Goal: Navigation & Orientation: Find specific page/section

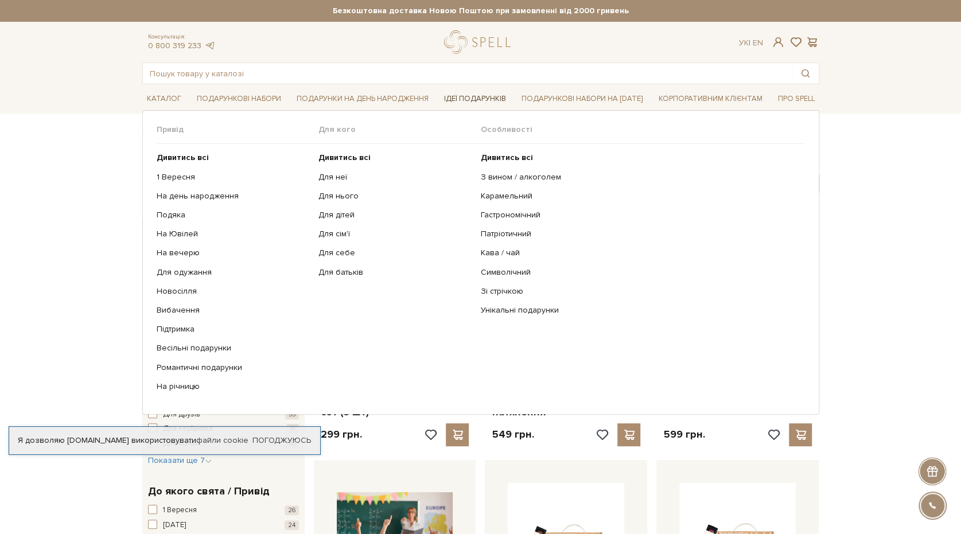
click at [456, 98] on link "Ідеї подарунків" at bounding box center [475, 99] width 71 height 18
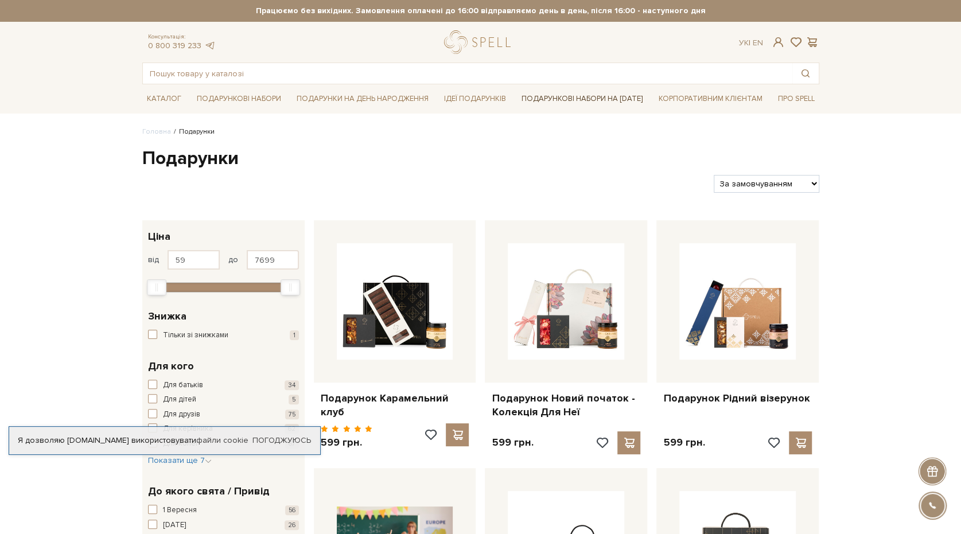
click at [607, 99] on link "Подарункові набори на [DATE]" at bounding box center [582, 99] width 130 height 20
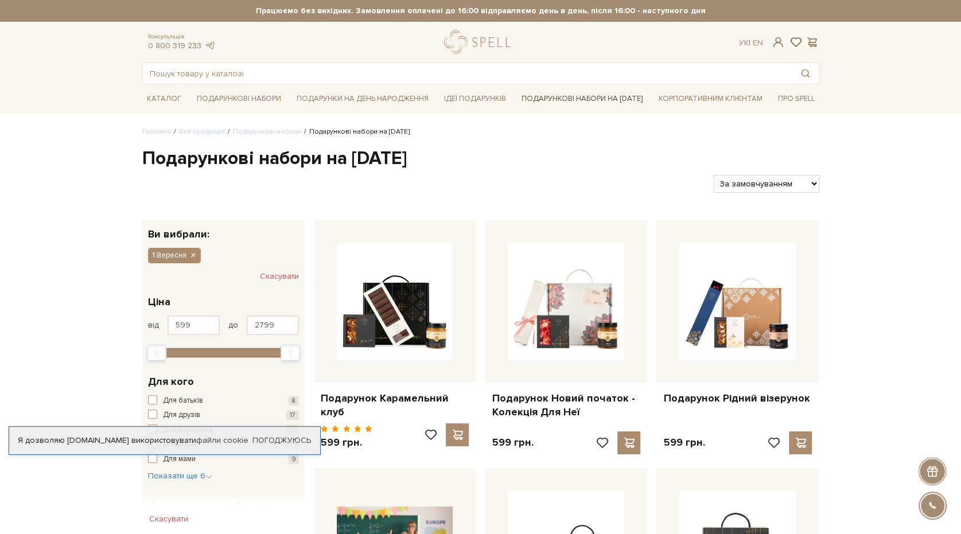
click at [647, 97] on link "Подарункові набори на [DATE]" at bounding box center [582, 99] width 130 height 20
click at [779, 95] on link "Про Spell" at bounding box center [796, 99] width 46 height 18
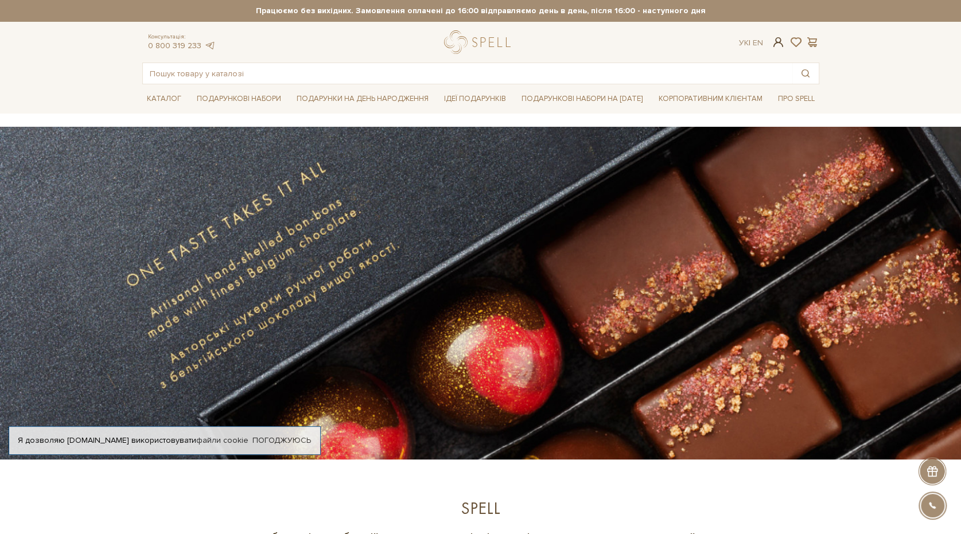
click at [777, 40] on span at bounding box center [778, 42] width 14 height 12
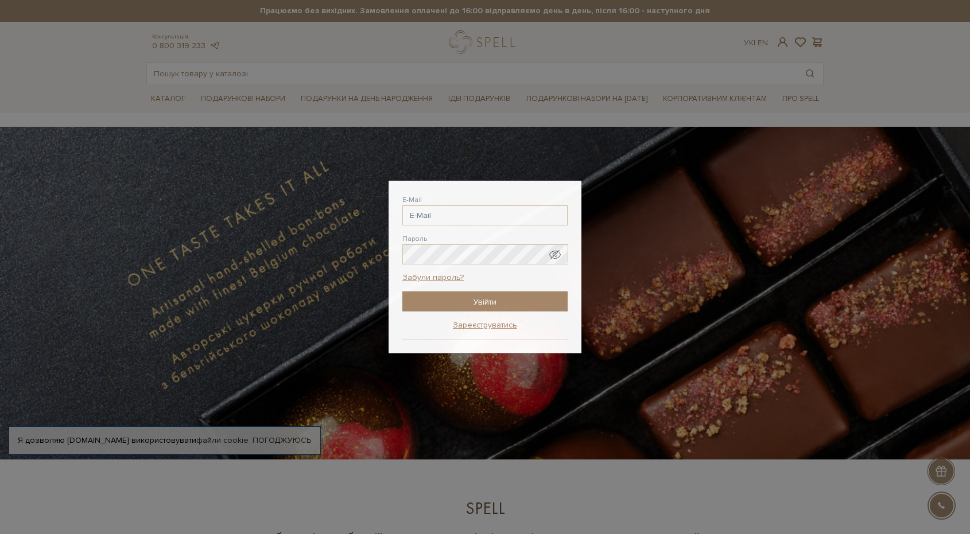
click at [191, 76] on div "Авторизація E-Mail Пароль Забули пароль? Увійти Зареєструватись Забули пароль? …" at bounding box center [485, 267] width 970 height 534
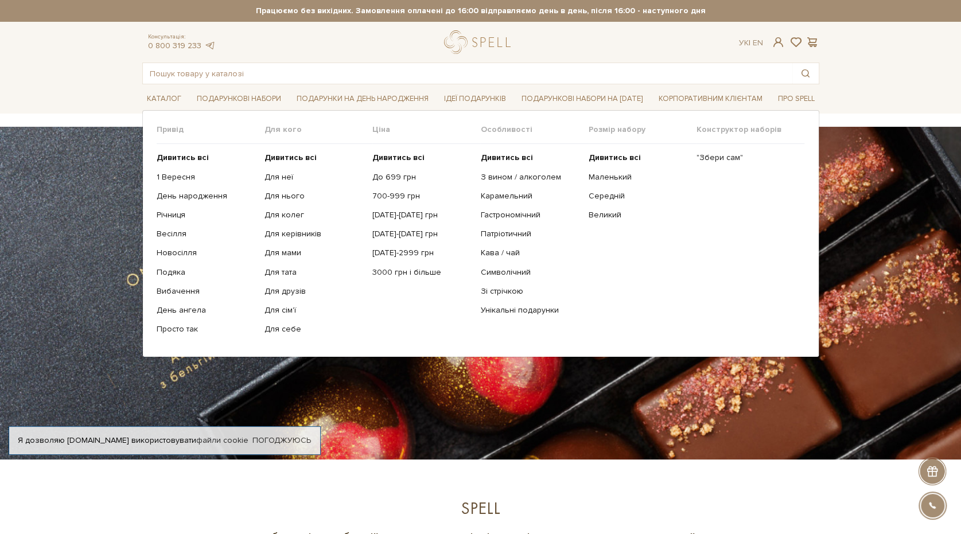
click at [269, 89] on li "Подарункові набори Привід Дивитись всі" at bounding box center [239, 99] width 94 height 27
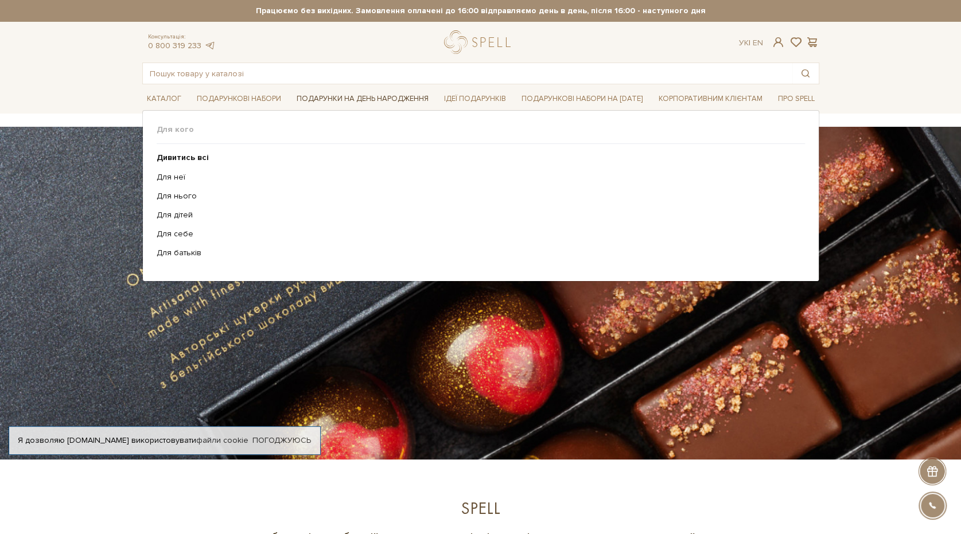
click at [357, 93] on link "Подарунки на День народження" at bounding box center [362, 99] width 141 height 18
